Goal: Task Accomplishment & Management: Complete application form

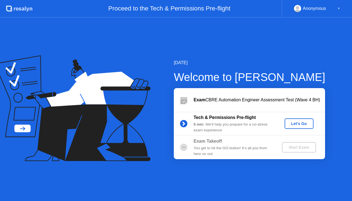
click at [296, 125] on div "Let's Go" at bounding box center [299, 123] width 24 height 4
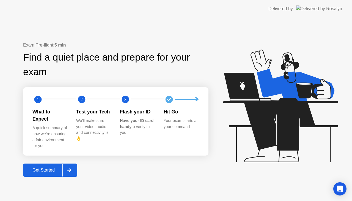
click at [65, 168] on div at bounding box center [68, 170] width 13 height 13
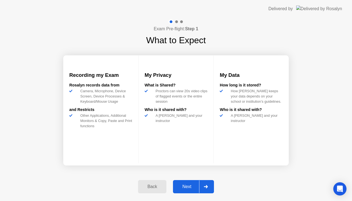
click at [193, 185] on div "Next" at bounding box center [187, 186] width 24 height 5
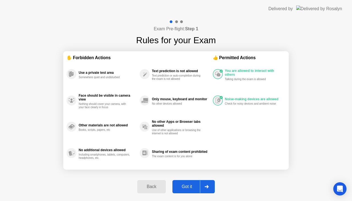
click at [208, 189] on div at bounding box center [206, 186] width 13 height 13
select select "**********"
select select "*******"
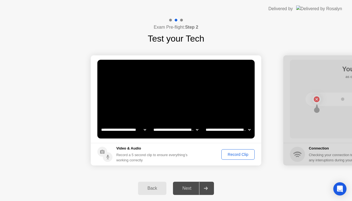
click at [230, 151] on button "Record Clip" at bounding box center [238, 154] width 33 height 10
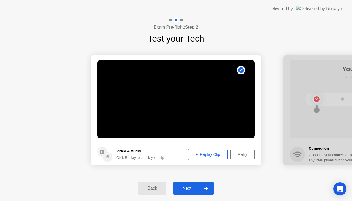
click at [209, 187] on div at bounding box center [205, 188] width 13 height 13
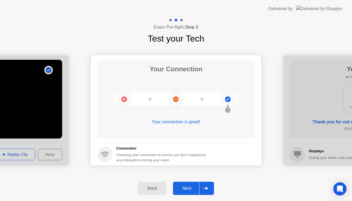
click at [201, 188] on div at bounding box center [205, 188] width 13 height 13
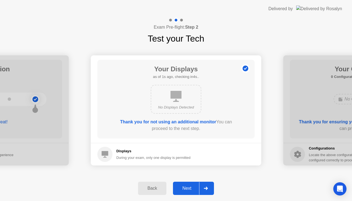
click at [207, 185] on div at bounding box center [205, 188] width 13 height 13
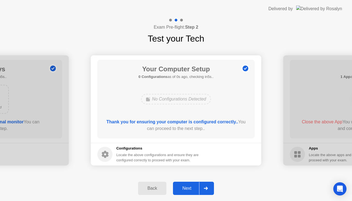
click at [207, 185] on div at bounding box center [205, 188] width 13 height 13
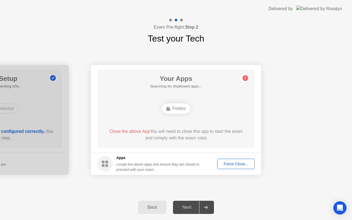
drag, startPoint x: 230, startPoint y: 156, endPoint x: 230, endPoint y: 162, distance: 6.1
click at [230, 162] on footer "Apps Locate the above apps and ensure they are closed to proceed with your exam…" at bounding box center [176, 163] width 171 height 23
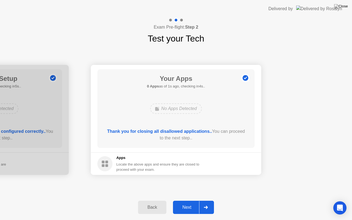
click at [207, 201] on div at bounding box center [205, 207] width 13 height 13
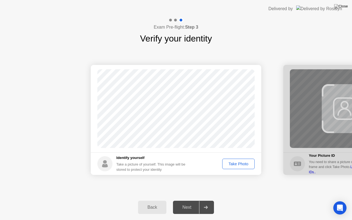
click at [239, 165] on div "Take Photo" at bounding box center [238, 164] width 29 height 4
click at [211, 201] on div at bounding box center [205, 207] width 13 height 13
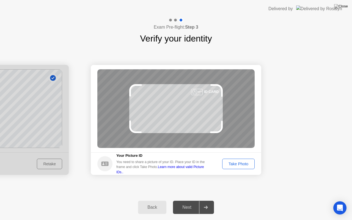
click at [237, 167] on button "Take Photo" at bounding box center [238, 164] width 32 height 10
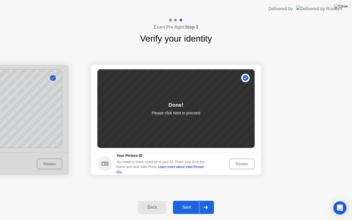
click at [207, 201] on div at bounding box center [205, 207] width 13 height 13
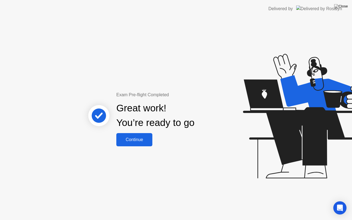
click at [150, 138] on div "Continue" at bounding box center [134, 139] width 33 height 5
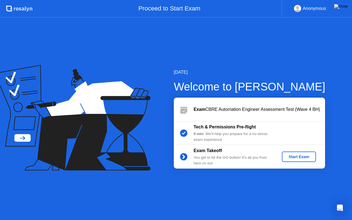
click at [295, 158] on div "Start Exam" at bounding box center [298, 157] width 29 height 4
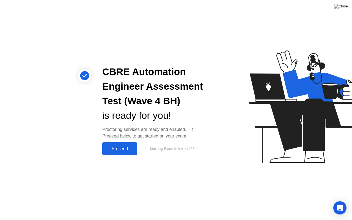
click at [131, 149] on div "Proceed" at bounding box center [120, 148] width 32 height 5
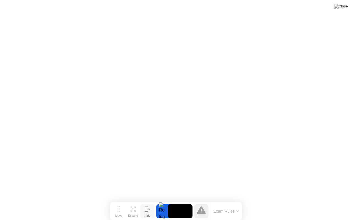
click at [147, 201] on icon at bounding box center [148, 209] width 6 height 5
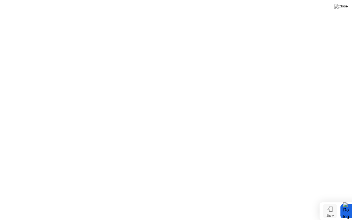
click at [326, 201] on button "Show" at bounding box center [330, 211] width 14 height 14
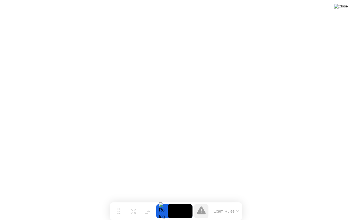
click at [344, 6] on img at bounding box center [341, 6] width 14 height 4
click at [235, 201] on div "Exam Rules" at bounding box center [226, 212] width 32 height 18
click at [234, 201] on button "Exam Rules" at bounding box center [226, 211] width 29 height 5
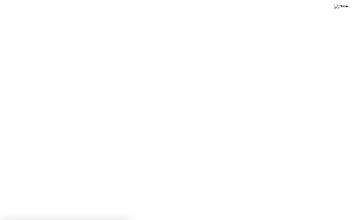
click at [346, 5] on img at bounding box center [341, 6] width 14 height 4
